Goal: Task Accomplishment & Management: Use online tool/utility

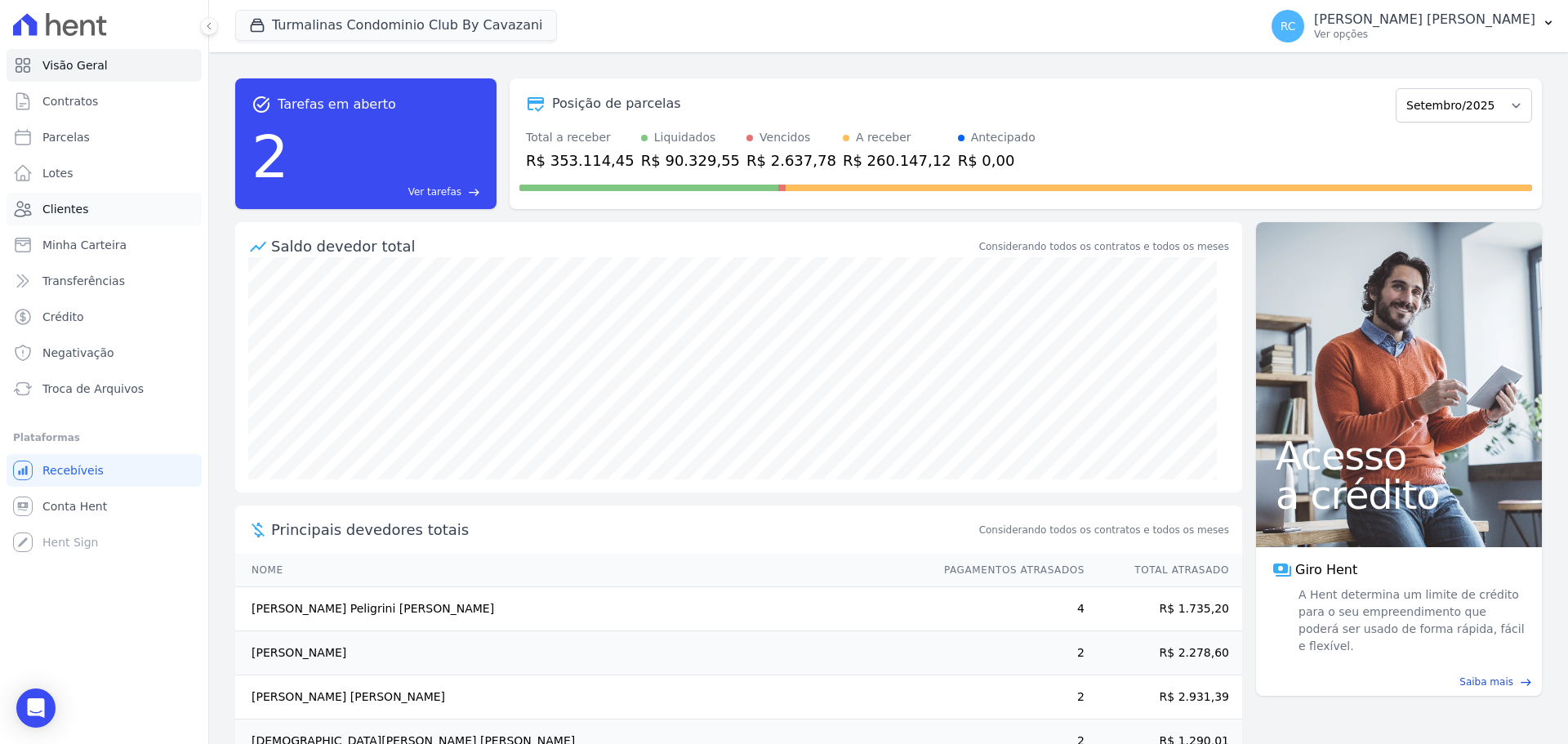
click at [88, 210] on link "Clientes" at bounding box center [104, 209] width 195 height 33
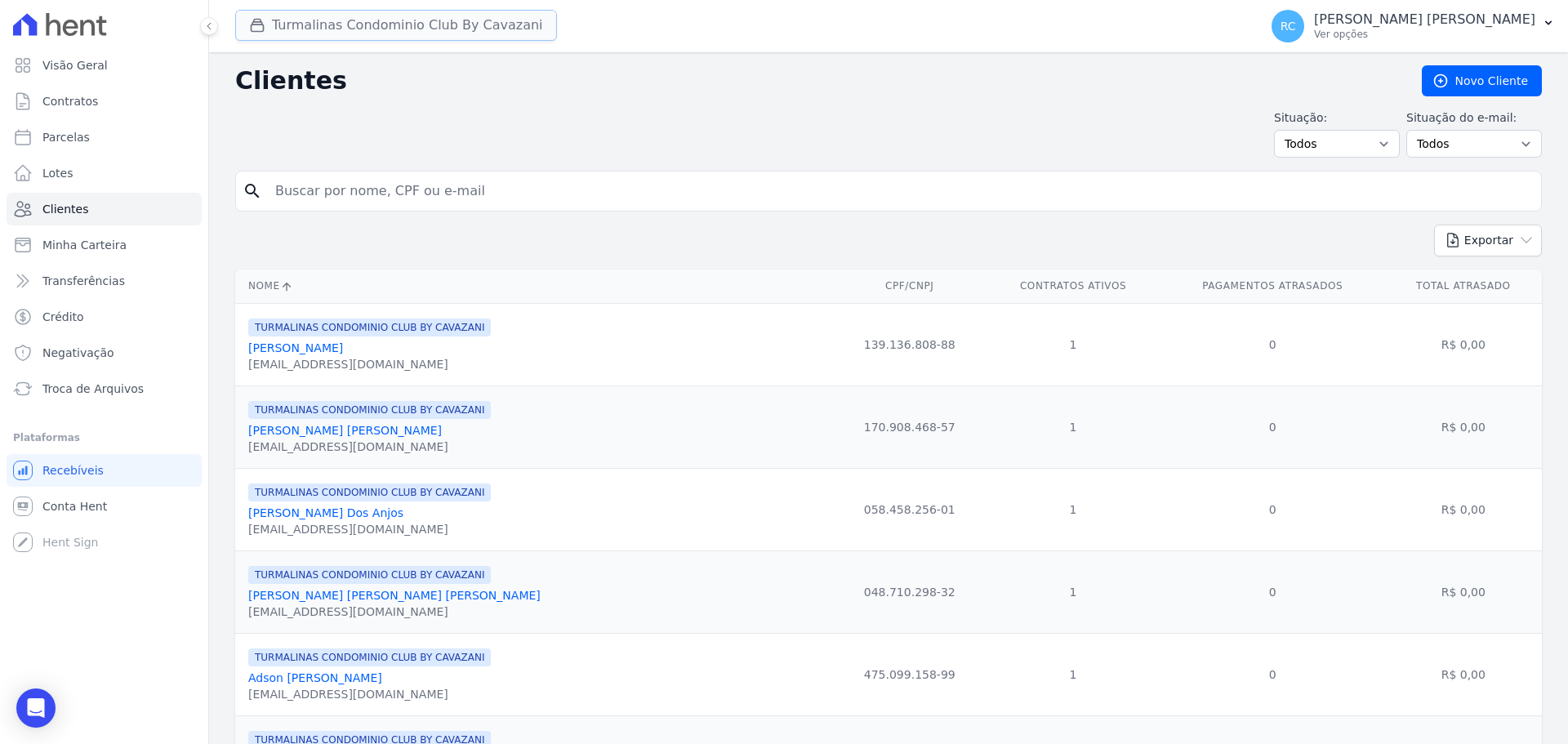
click at [345, 26] on button "Turmalinas Condominio Club By Cavazani" at bounding box center [395, 26] width 322 height 31
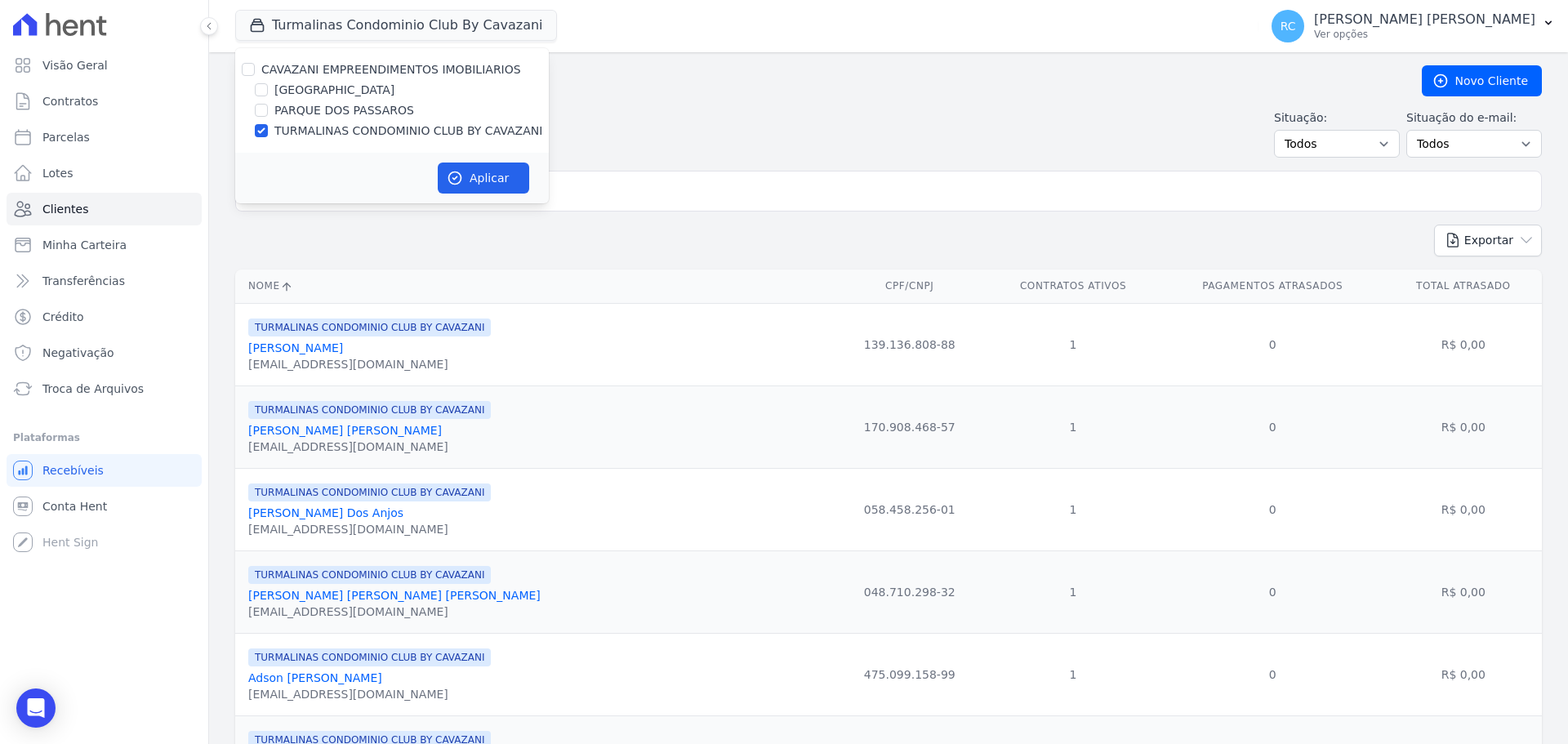
click at [255, 65] on div "CAVAZANI EMPREENDIMENTOS IMOBILIARIOS" at bounding box center [391, 69] width 313 height 17
click at [246, 67] on input "CAVAZANI EMPREENDIMENTOS IMOBILIARIOS" at bounding box center [248, 69] width 13 height 13
checkbox input "true"
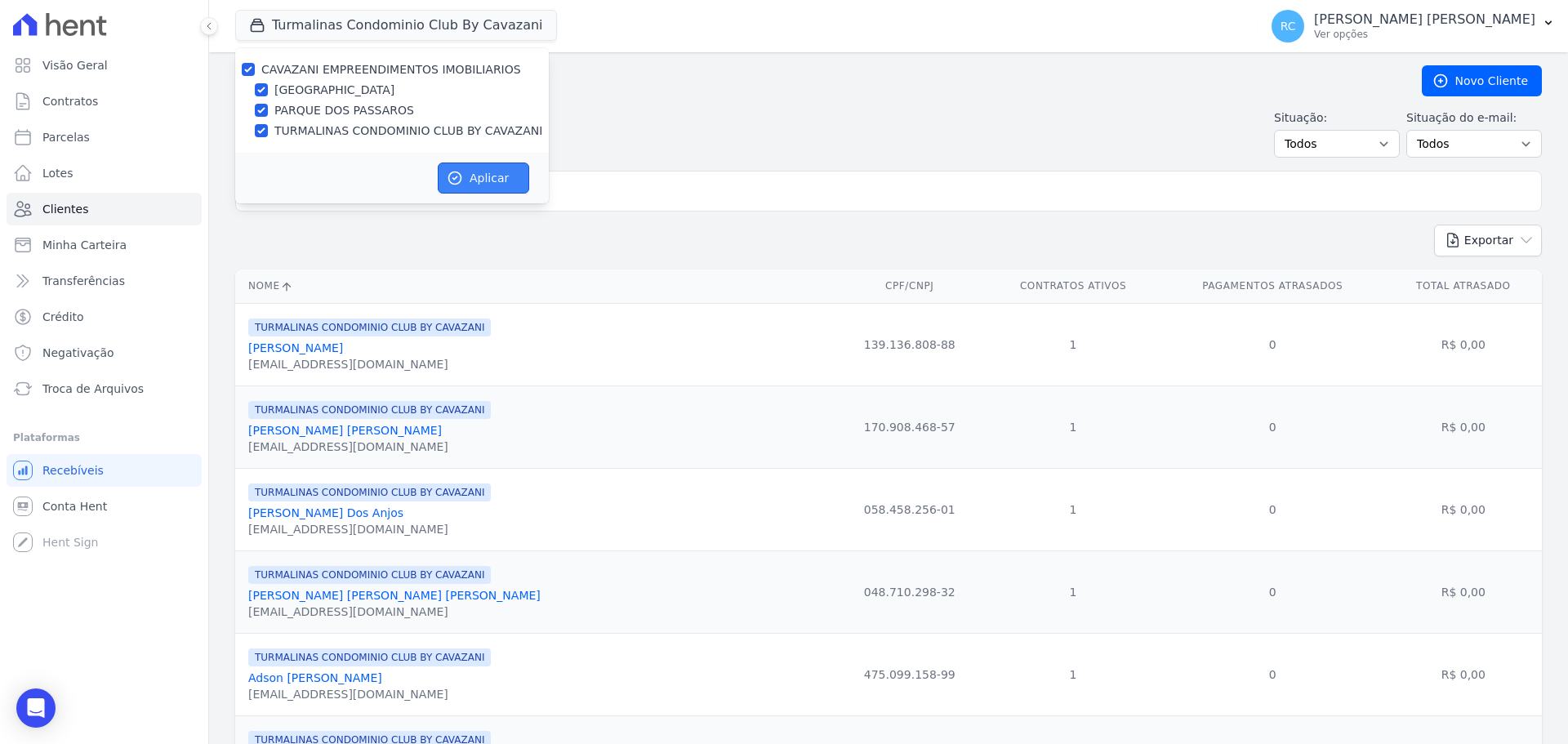
click at [494, 172] on button "Aplicar" at bounding box center [483, 179] width 92 height 31
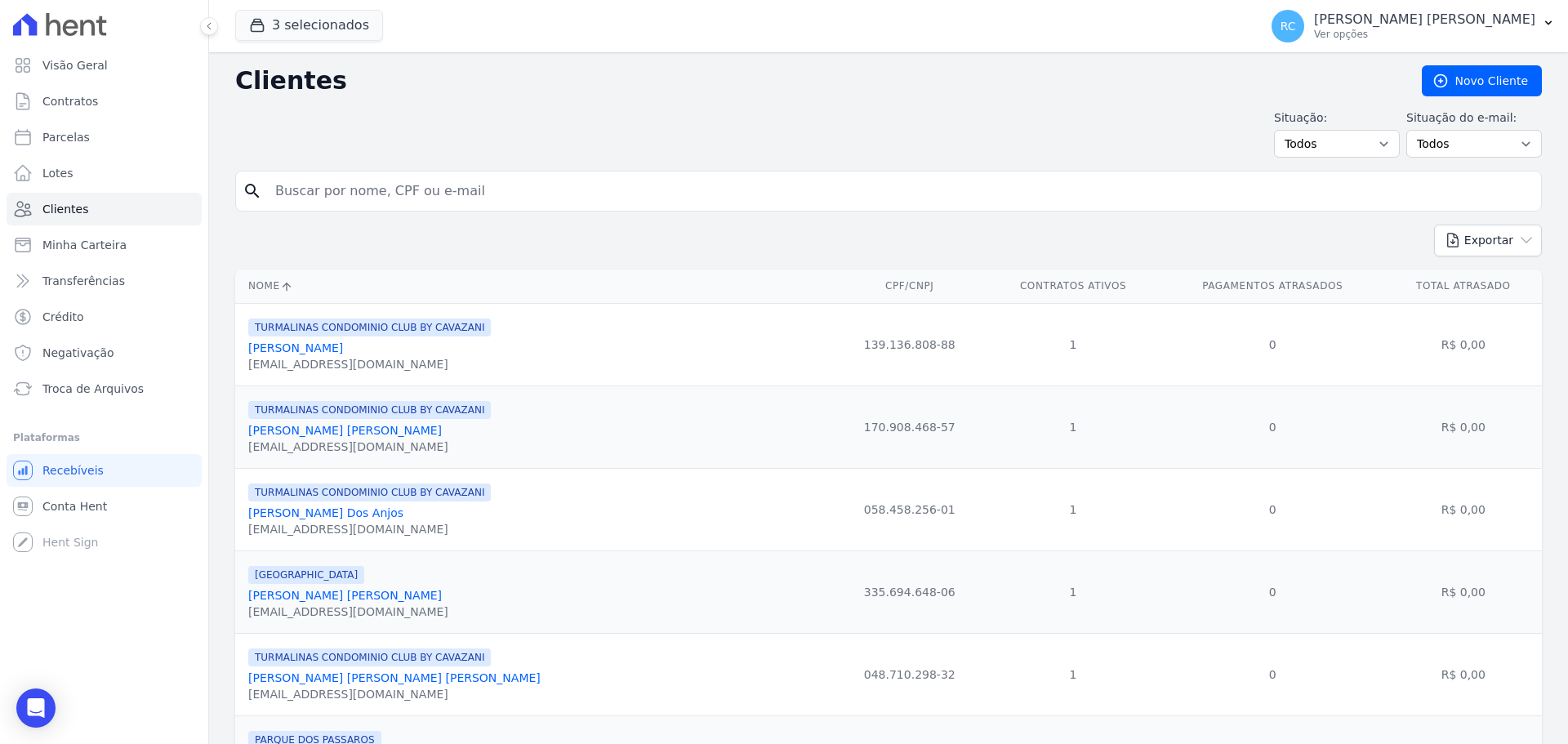
click at [389, 194] on input "search" at bounding box center [899, 191] width 1269 height 33
paste input "[PERSON_NAME] PAULO DO VALE"
type input "[PERSON_NAME] PAULO DO VALE"
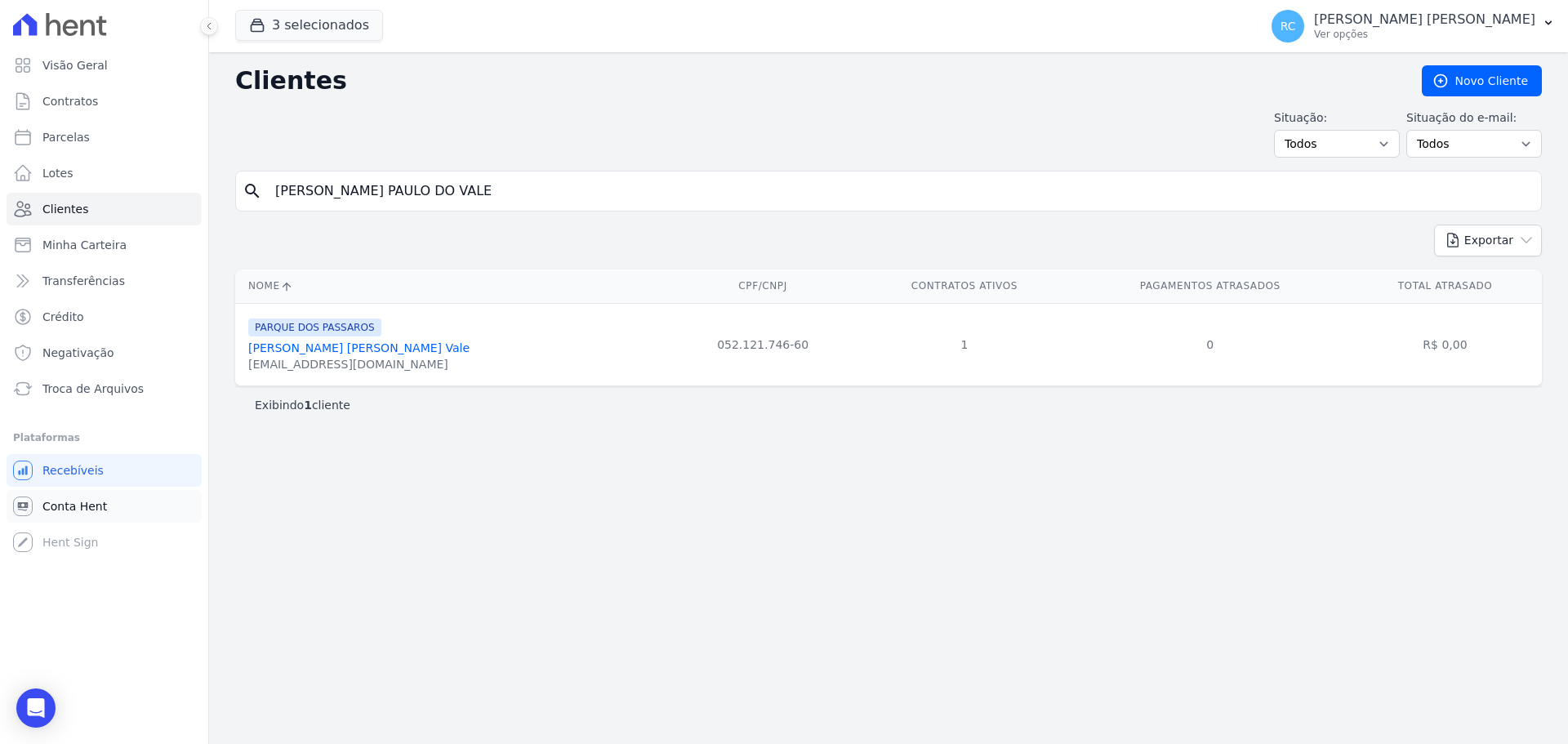
click at [88, 508] on span "Conta Hent" at bounding box center [74, 507] width 64 height 17
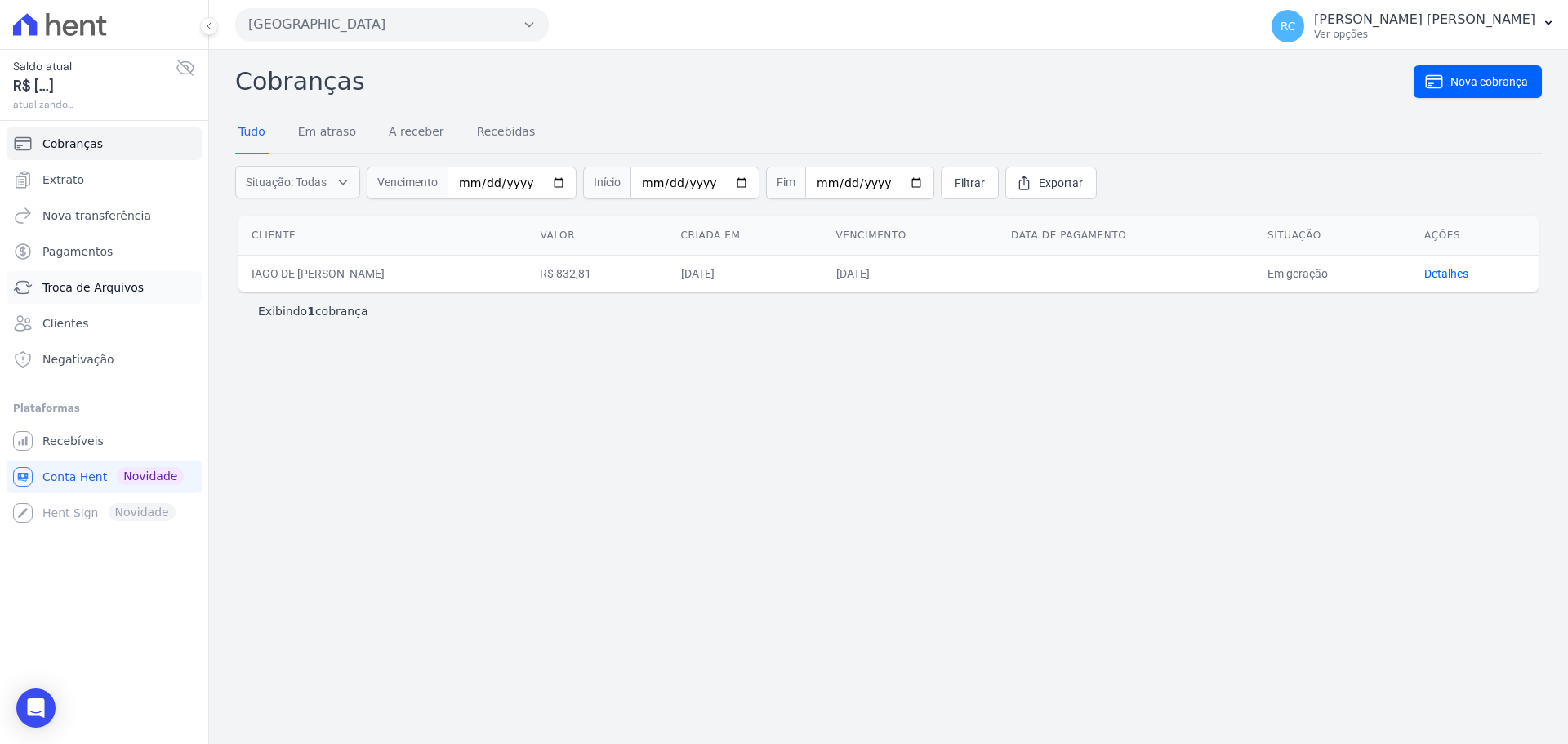
click at [112, 288] on span "Troca de Arquivos" at bounding box center [93, 288] width 101 height 17
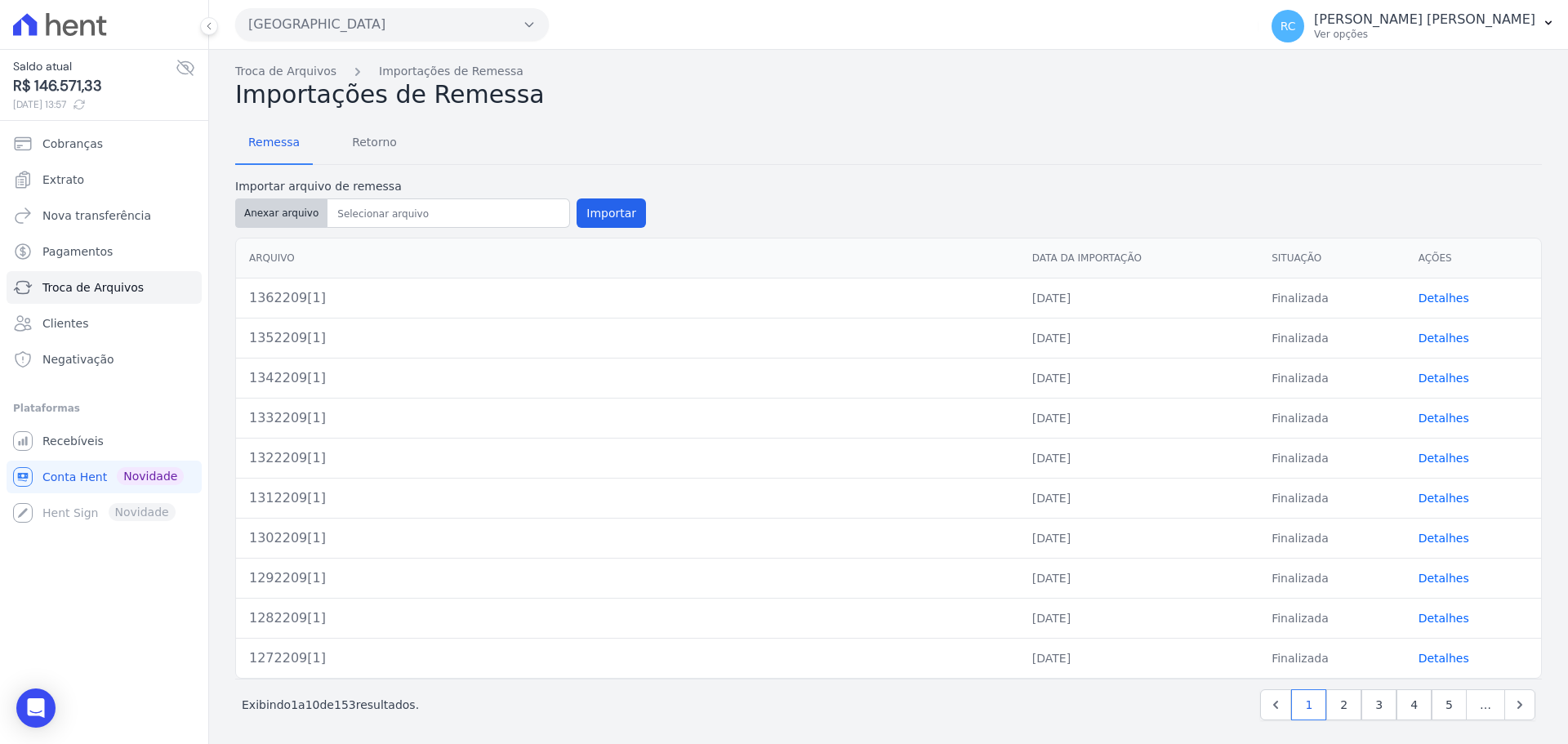
drag, startPoint x: 271, startPoint y: 228, endPoint x: 279, endPoint y: 222, distance: 10.0
click at [275, 226] on div "Importar arquivo de remessa Anexar arquivo Importar" at bounding box center [440, 204] width 411 height 53
click at [279, 222] on button "Anexar arquivo" at bounding box center [281, 213] width 93 height 30
type input "1372309[1]"
click at [593, 222] on button "Importar" at bounding box center [611, 213] width 69 height 30
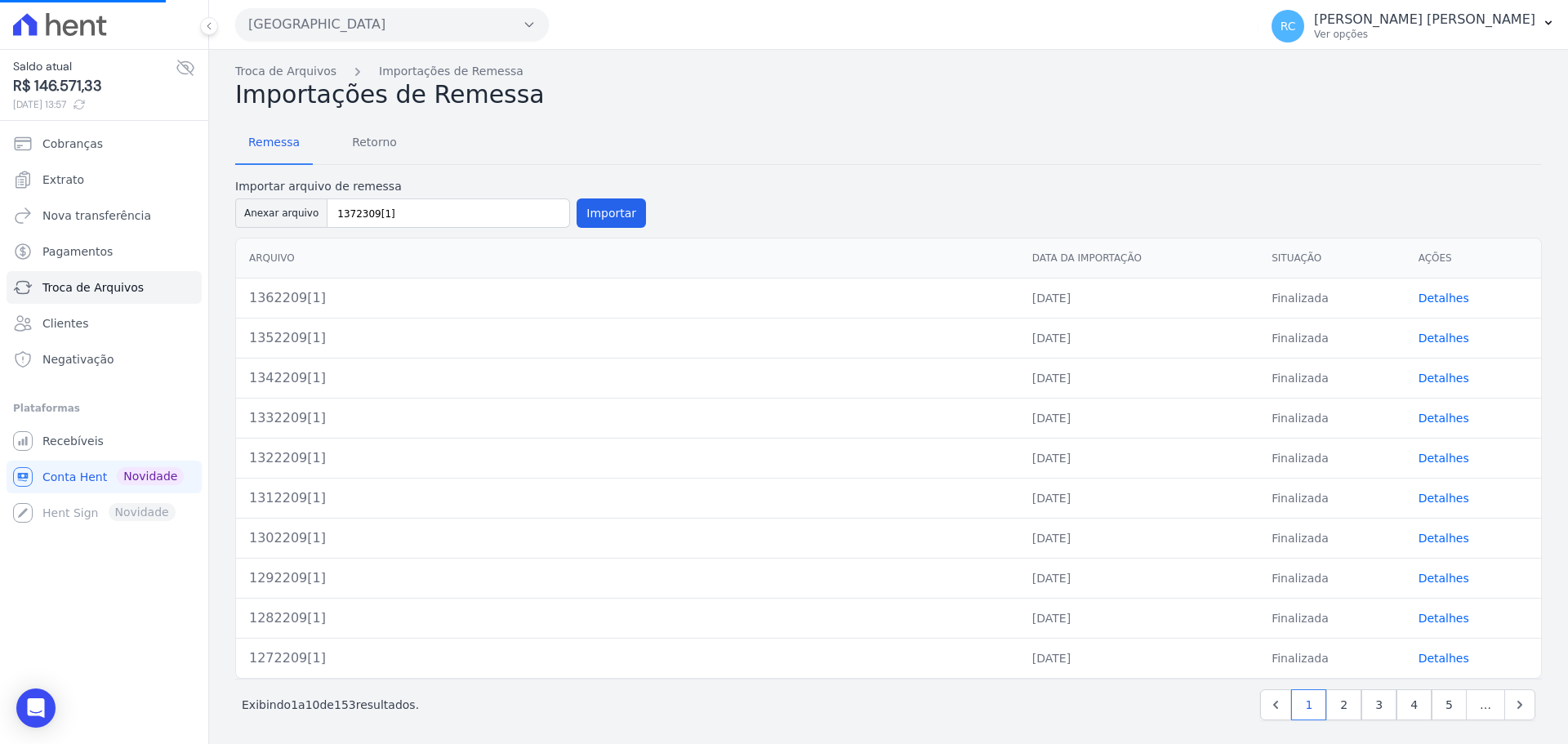
click at [738, 174] on div "Remessa Retorno Importar arquivo de remessa Anexar arquivo Importar [GEOGRAPHIC…" at bounding box center [888, 422] width 1306 height 627
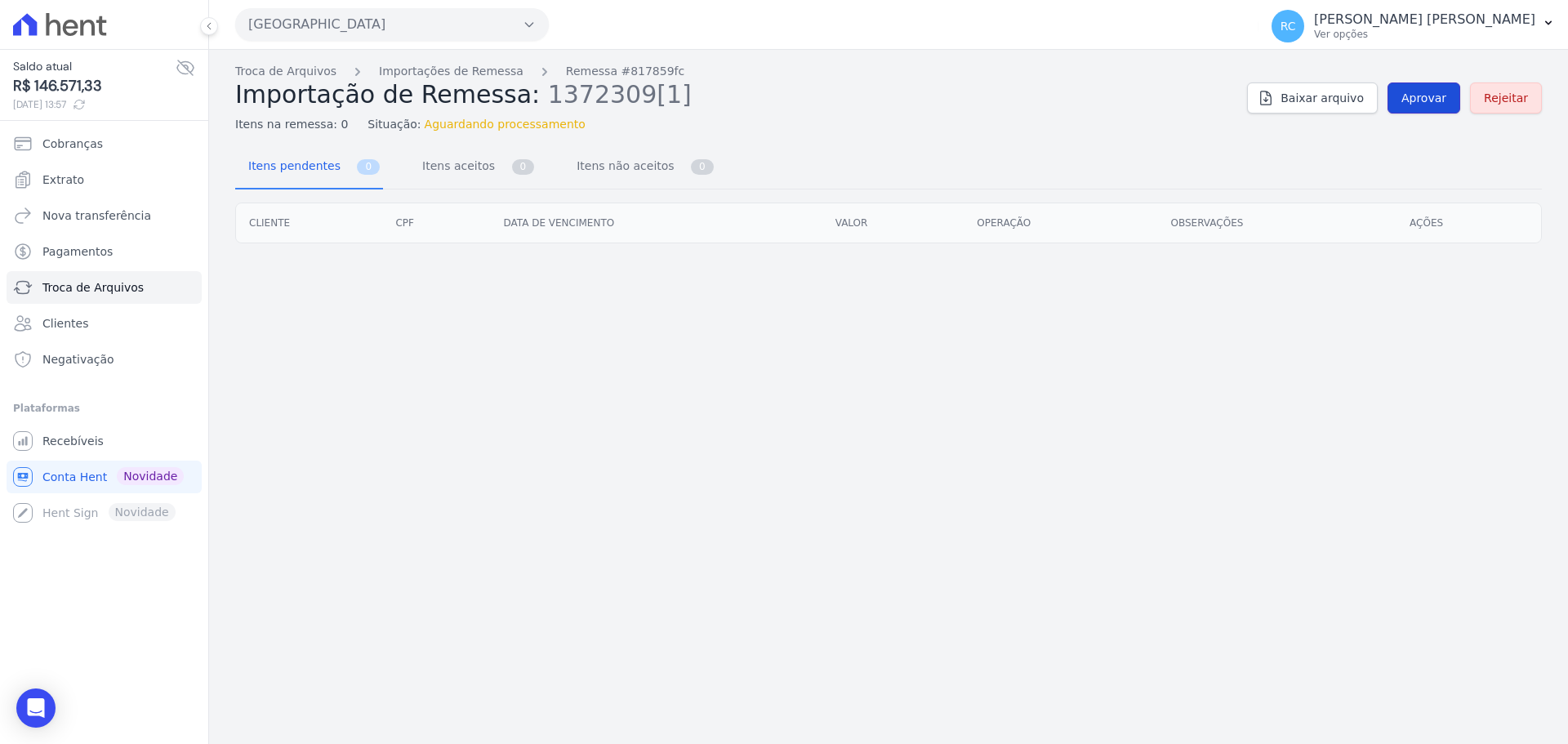
click at [1446, 102] on span "Aprovar" at bounding box center [1423, 98] width 45 height 17
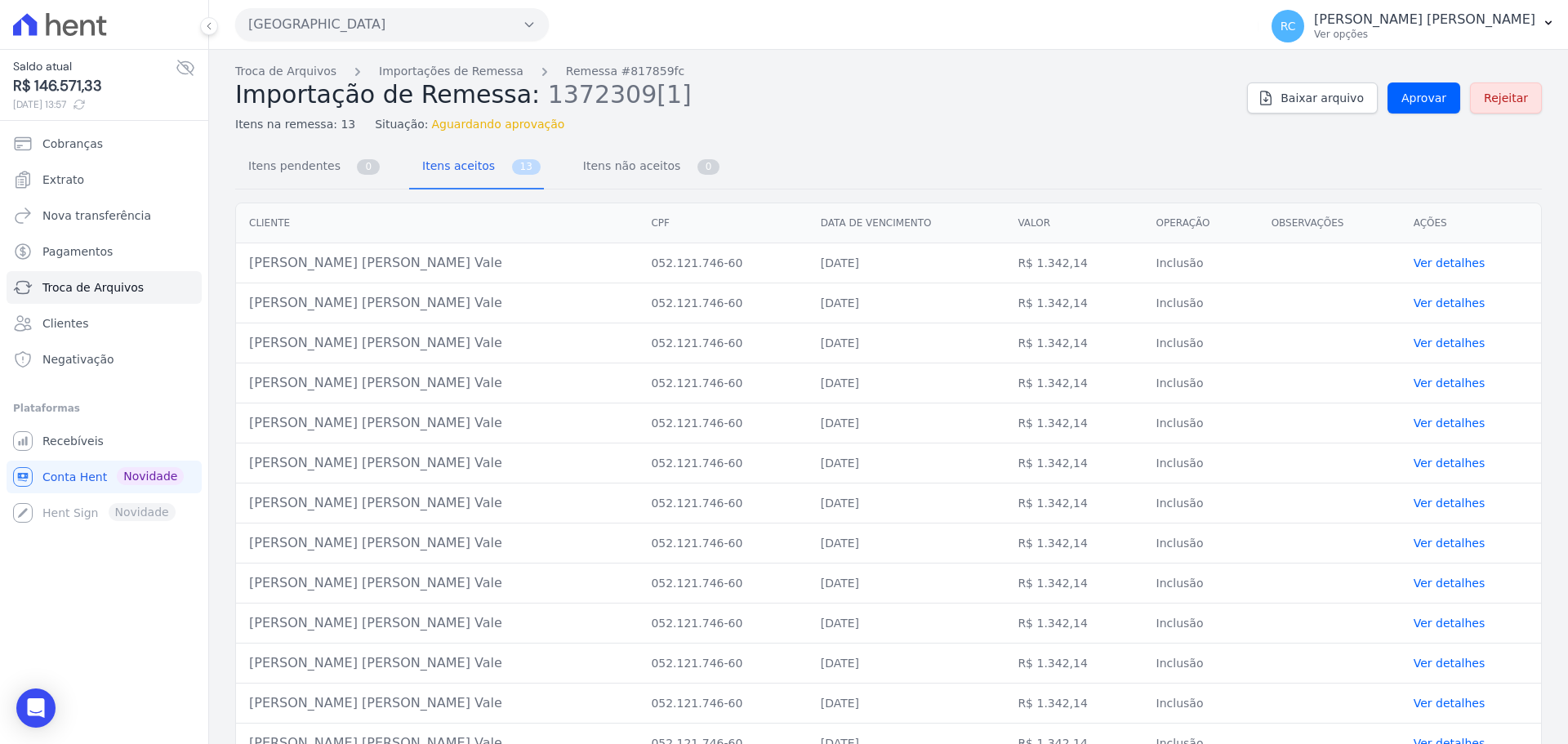
drag, startPoint x: 426, startPoint y: 260, endPoint x: 253, endPoint y: 258, distance: 173.0
click at [253, 258] on td "[PERSON_NAME] [PERSON_NAME] Vale" at bounding box center [436, 263] width 402 height 40
copy td "[PERSON_NAME] [PERSON_NAME] Vale"
drag, startPoint x: 250, startPoint y: 259, endPoint x: 461, endPoint y: 250, distance: 211.2
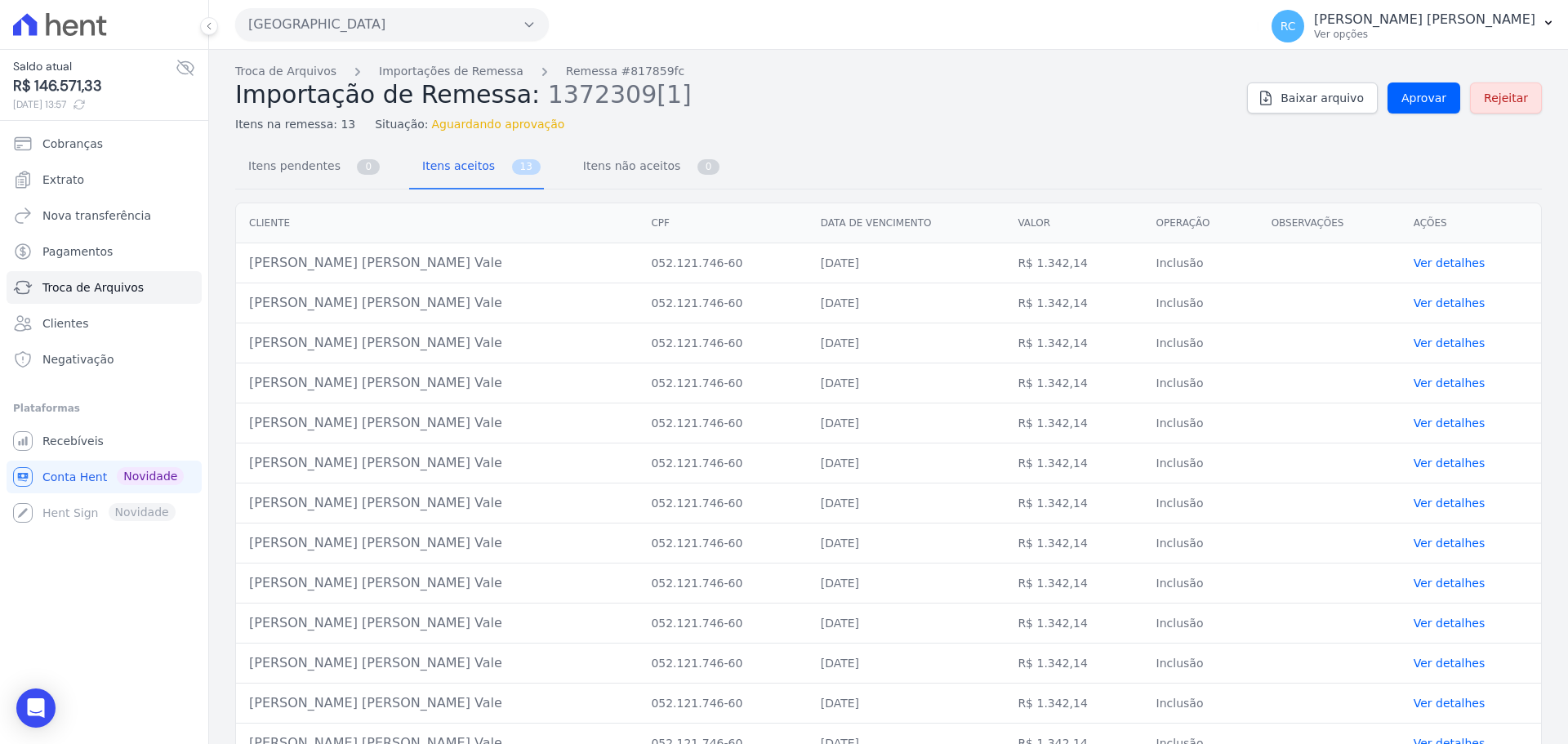
click at [461, 250] on td "[PERSON_NAME] [PERSON_NAME] Vale" at bounding box center [436, 263] width 402 height 40
click at [888, 104] on h2 "Importação de Remessa: 1372309[1]" at bounding box center [734, 95] width 998 height 30
click at [1418, 96] on span "Aprovar" at bounding box center [1423, 98] width 45 height 17
click at [1401, 100] on span "Aprovar" at bounding box center [1423, 98] width 45 height 17
click at [1425, 84] on link "Aprovar" at bounding box center [1423, 98] width 73 height 31
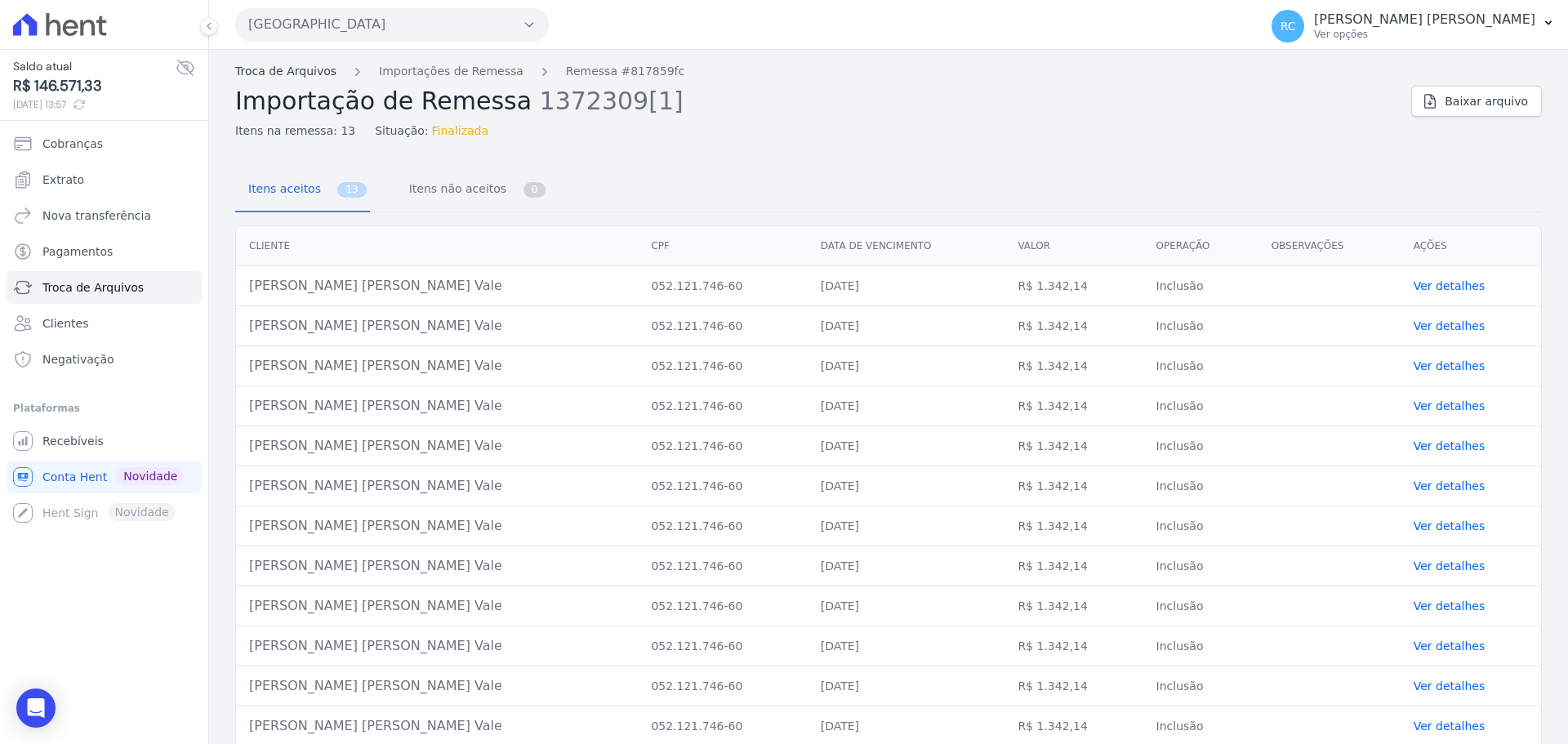
click at [309, 74] on link "Troca de Arquivos" at bounding box center [285, 71] width 101 height 17
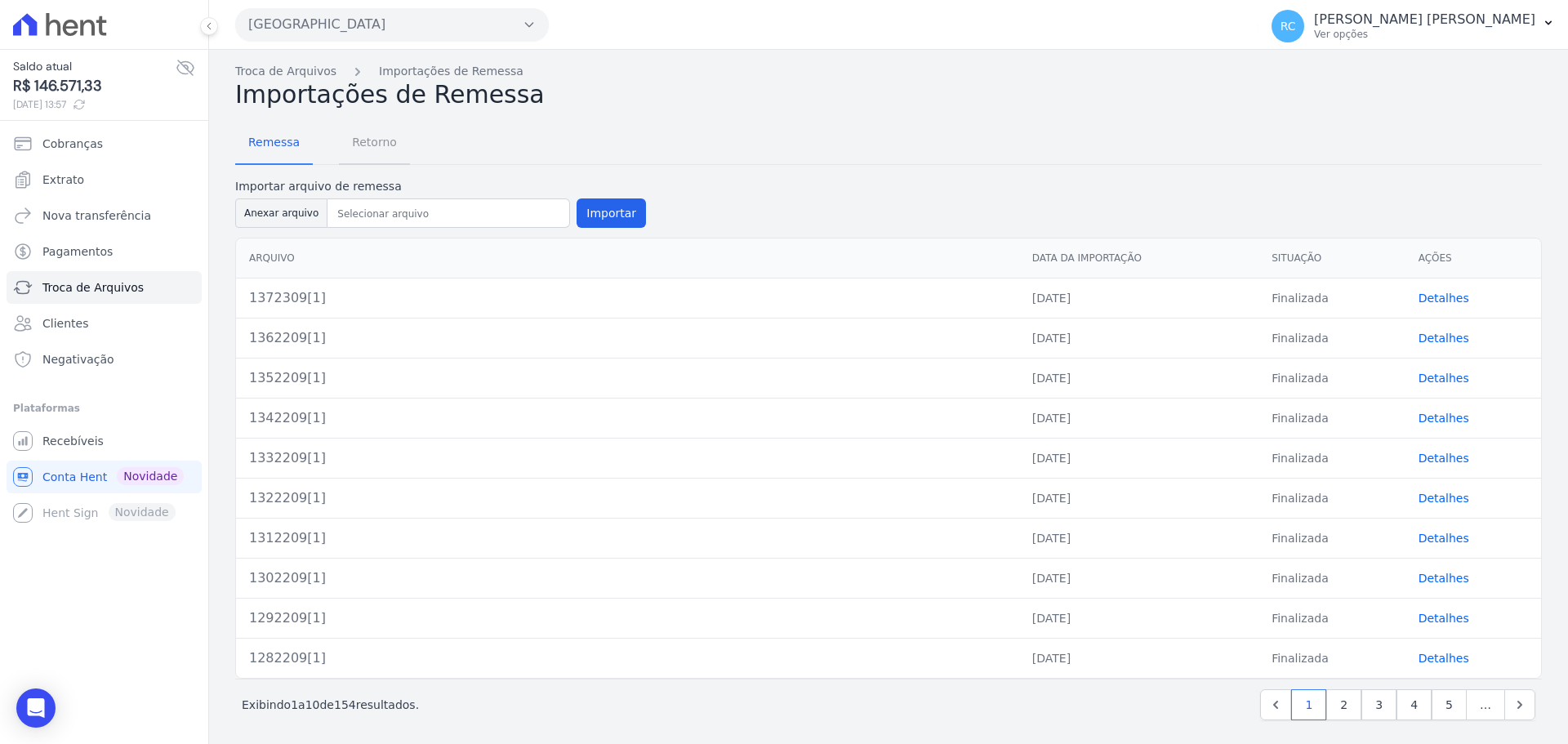
click at [379, 156] on span "Retorno" at bounding box center [374, 142] width 64 height 33
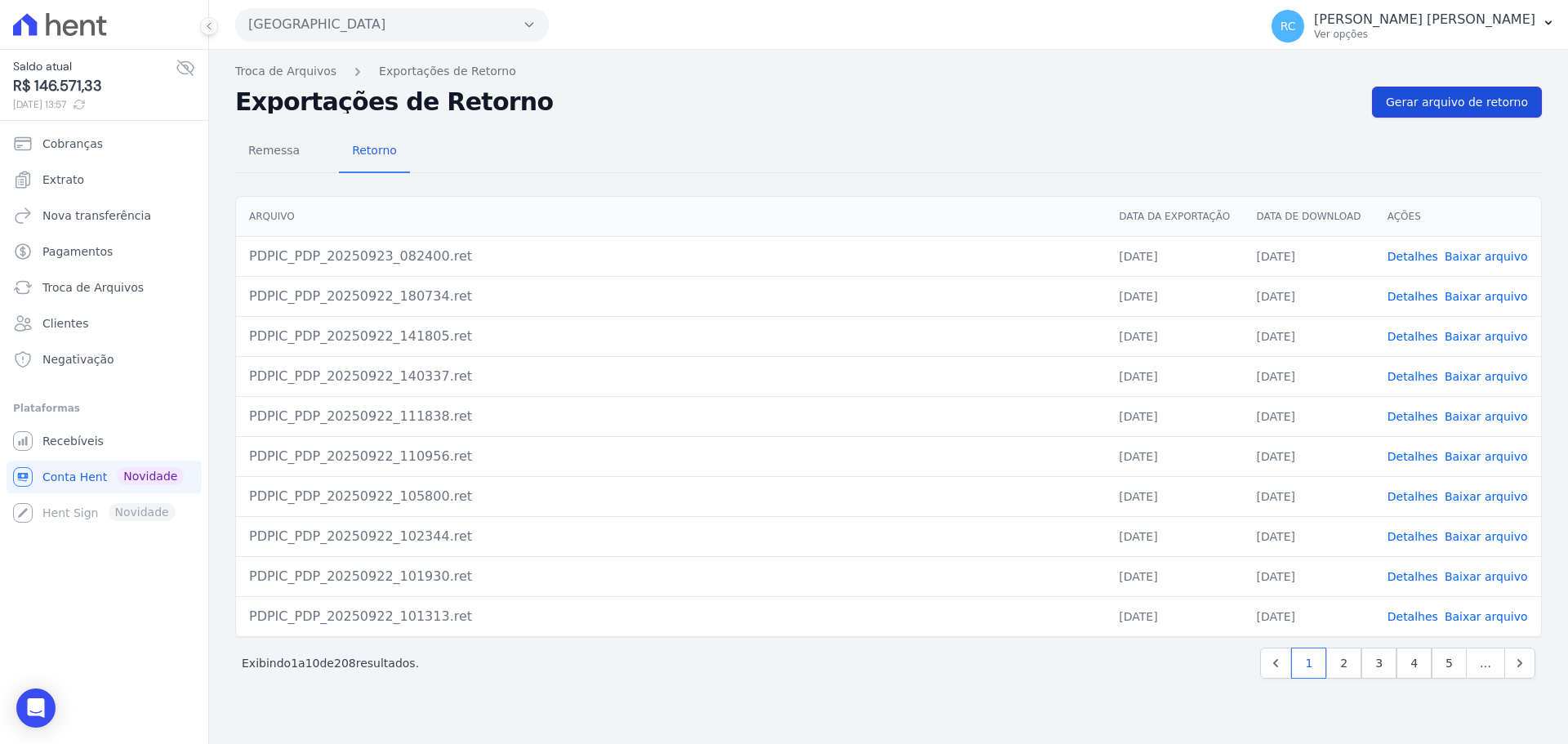
click at [1448, 103] on span "Gerar arquivo de retorno" at bounding box center [1456, 103] width 142 height 17
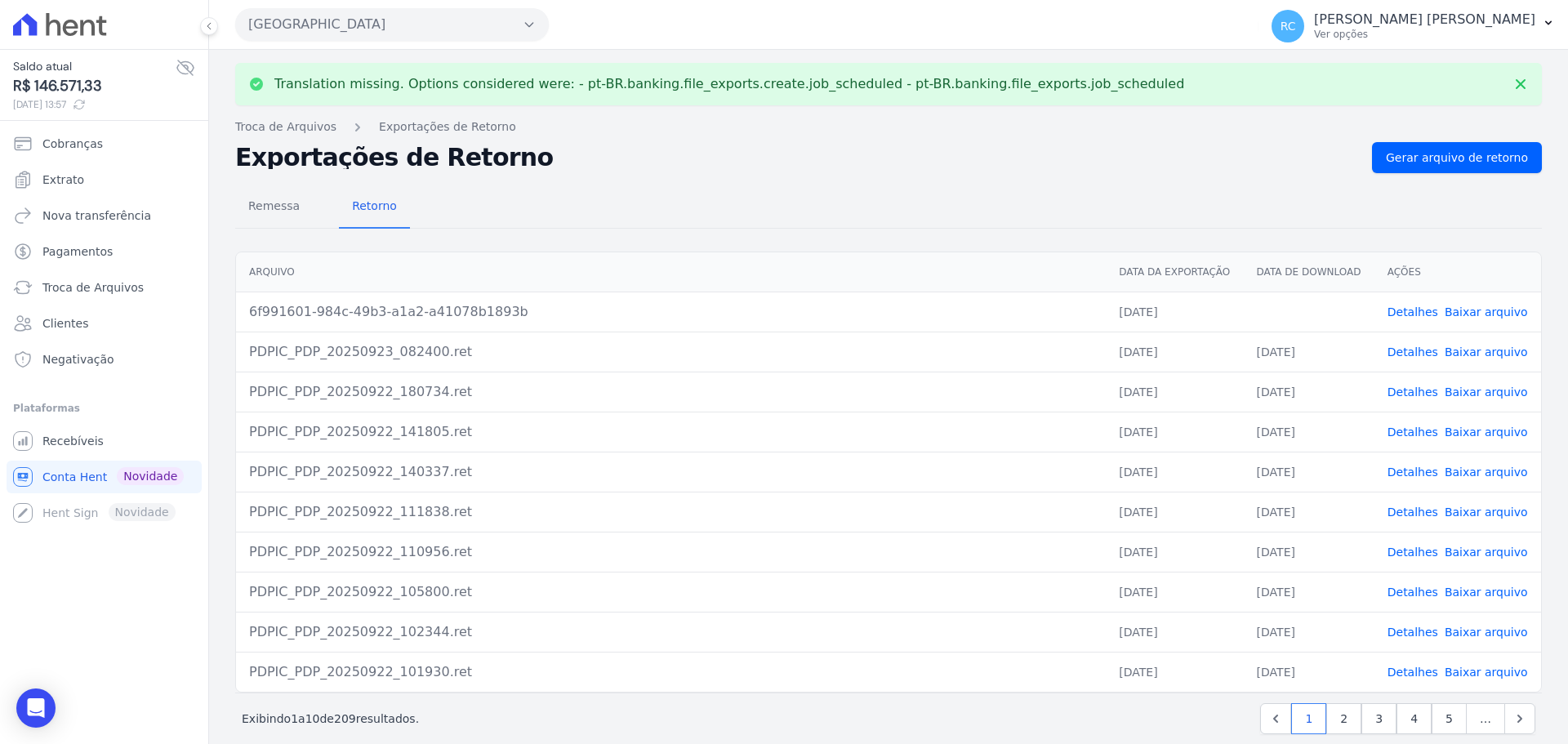
click at [1467, 317] on link "Baixar arquivo" at bounding box center [1485, 312] width 83 height 13
